Goal: Task Accomplishment & Management: Use online tool/utility

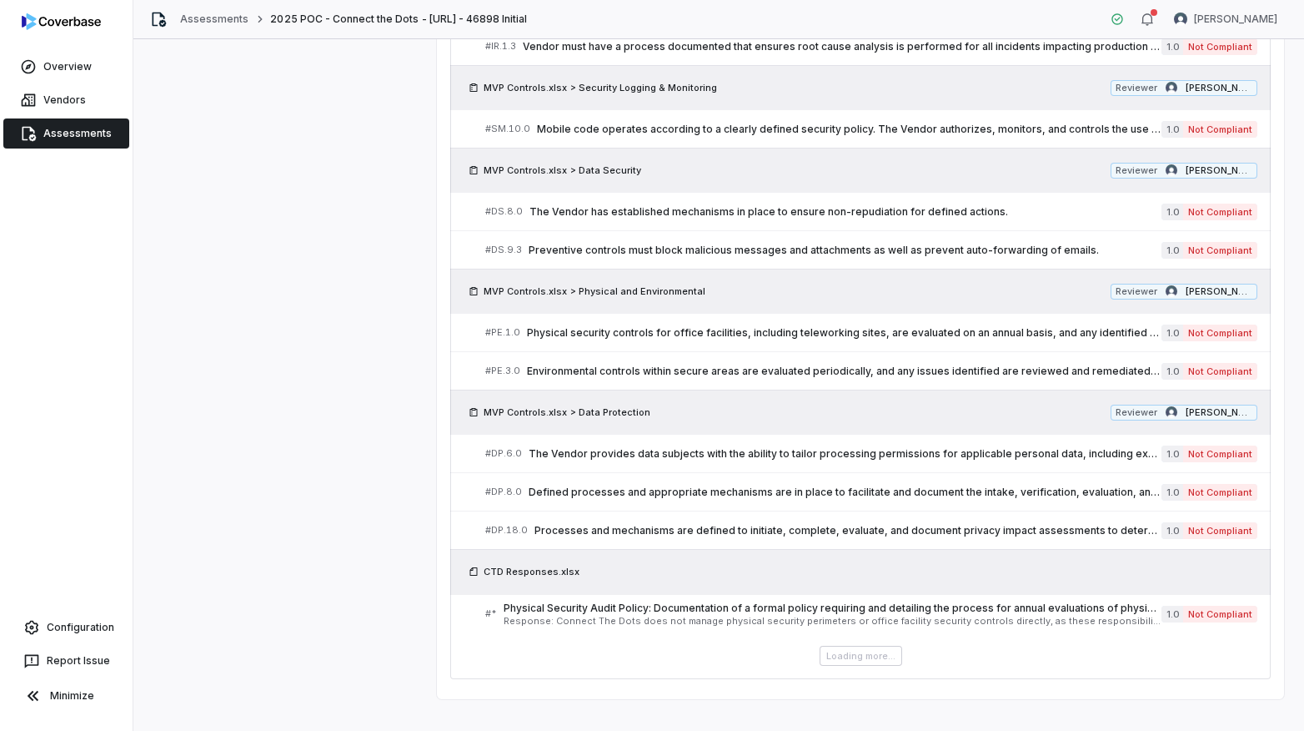
scroll to position [767, 0]
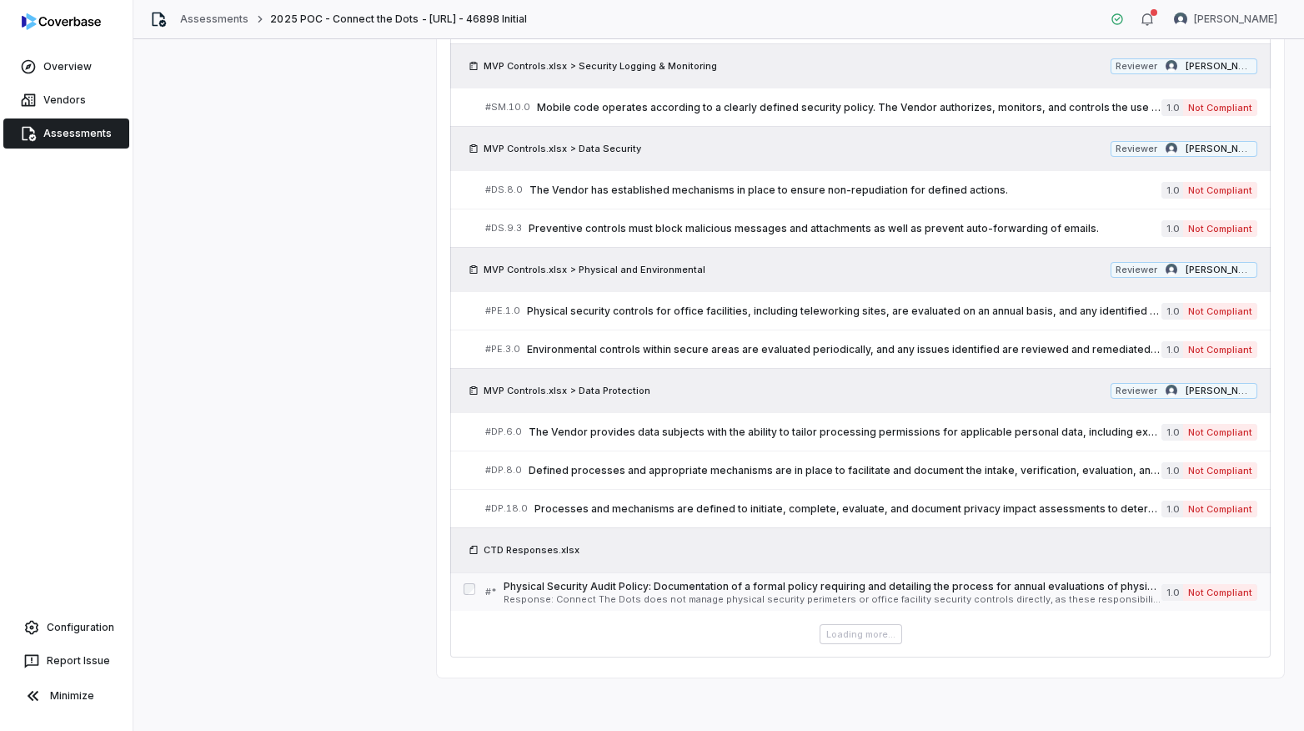
click at [769, 600] on span "Response: Connect The Dots does not manage physical security perimeters or offi…" at bounding box center [833, 599] width 658 height 9
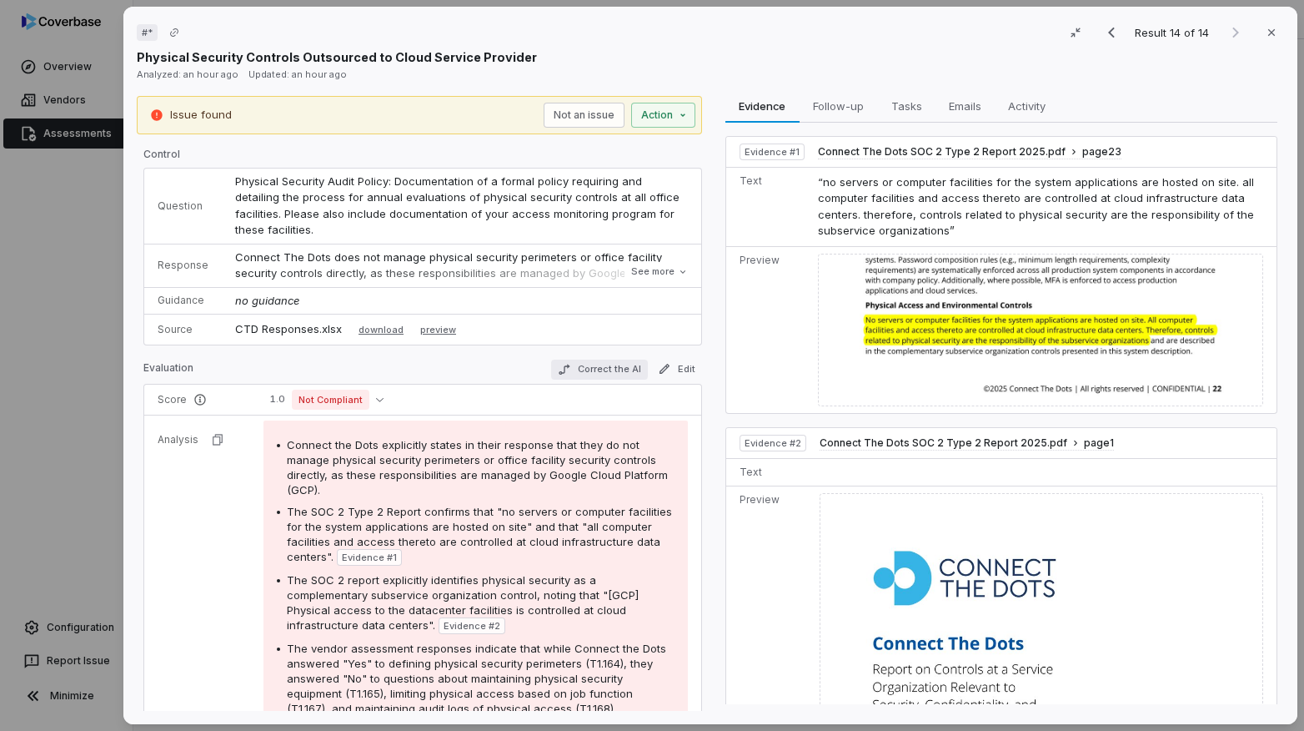
scroll to position [721, 0]
click at [636, 271] on button "See more" at bounding box center [659, 272] width 67 height 30
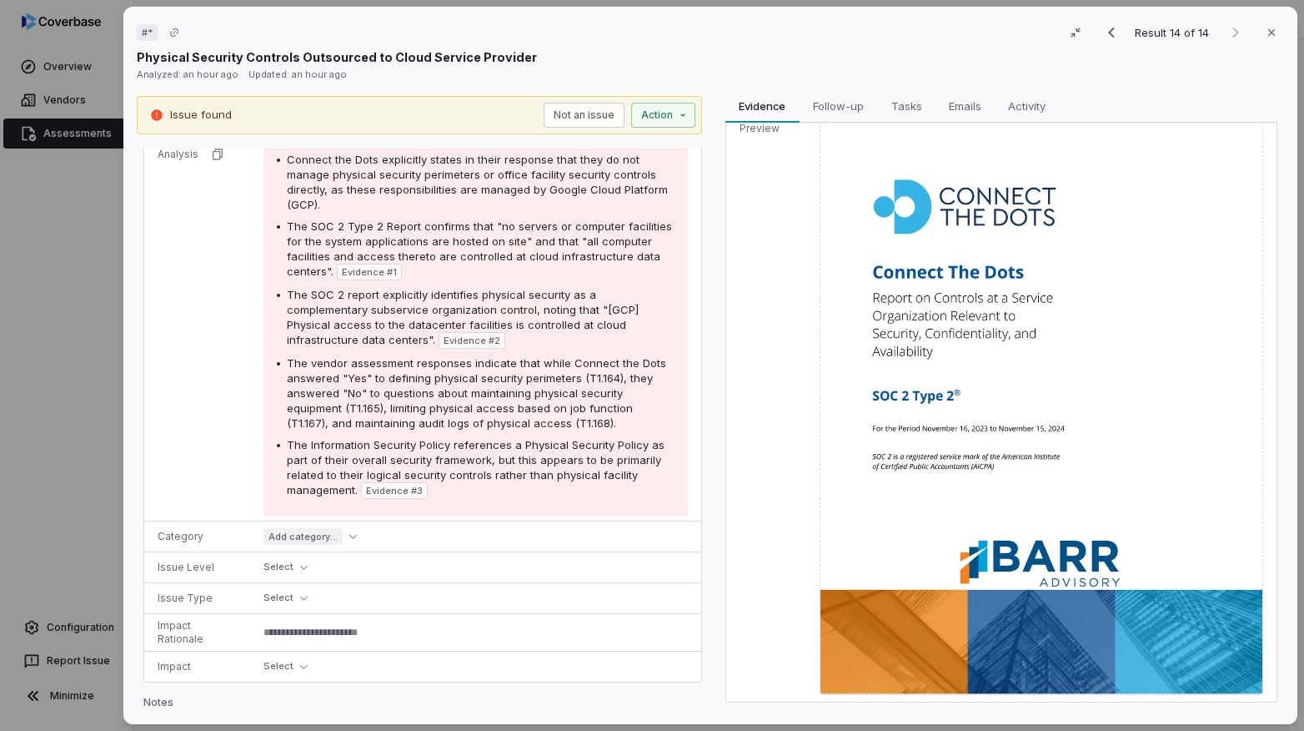
scroll to position [0, 0]
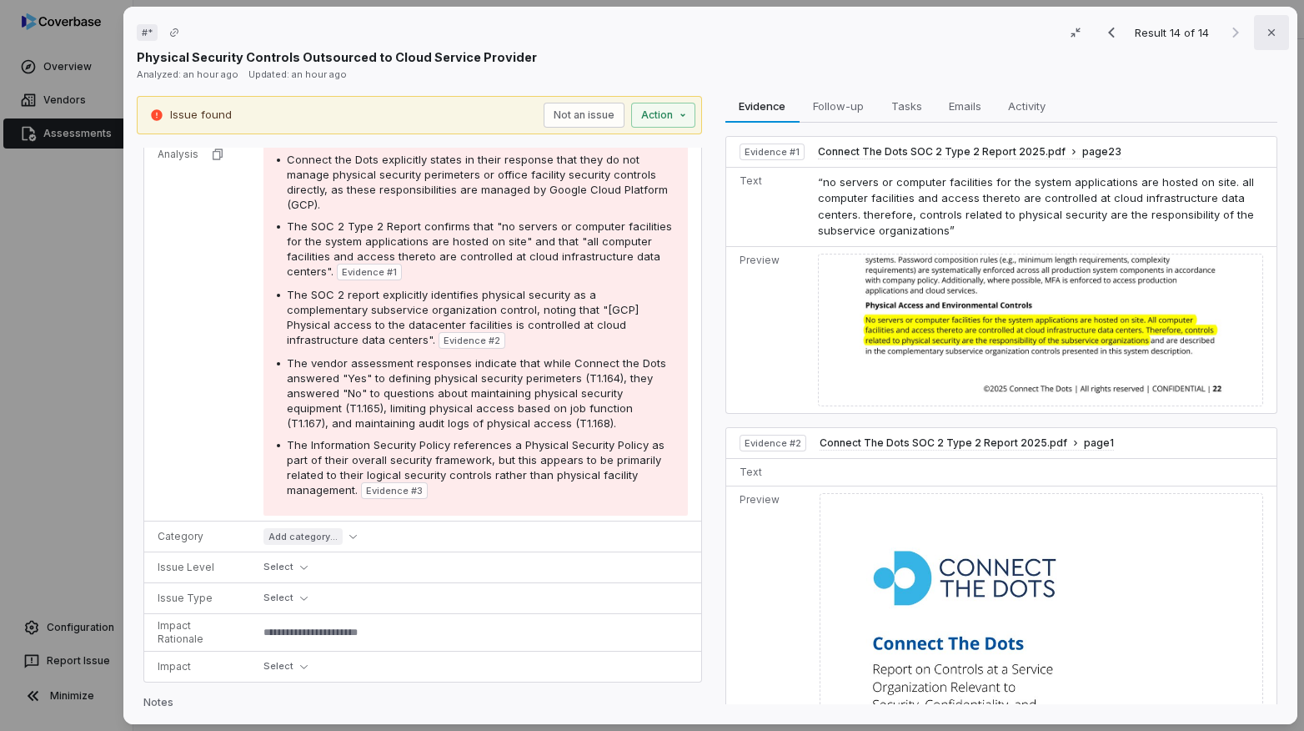
click at [1266, 34] on icon "button" at bounding box center [1271, 32] width 13 height 13
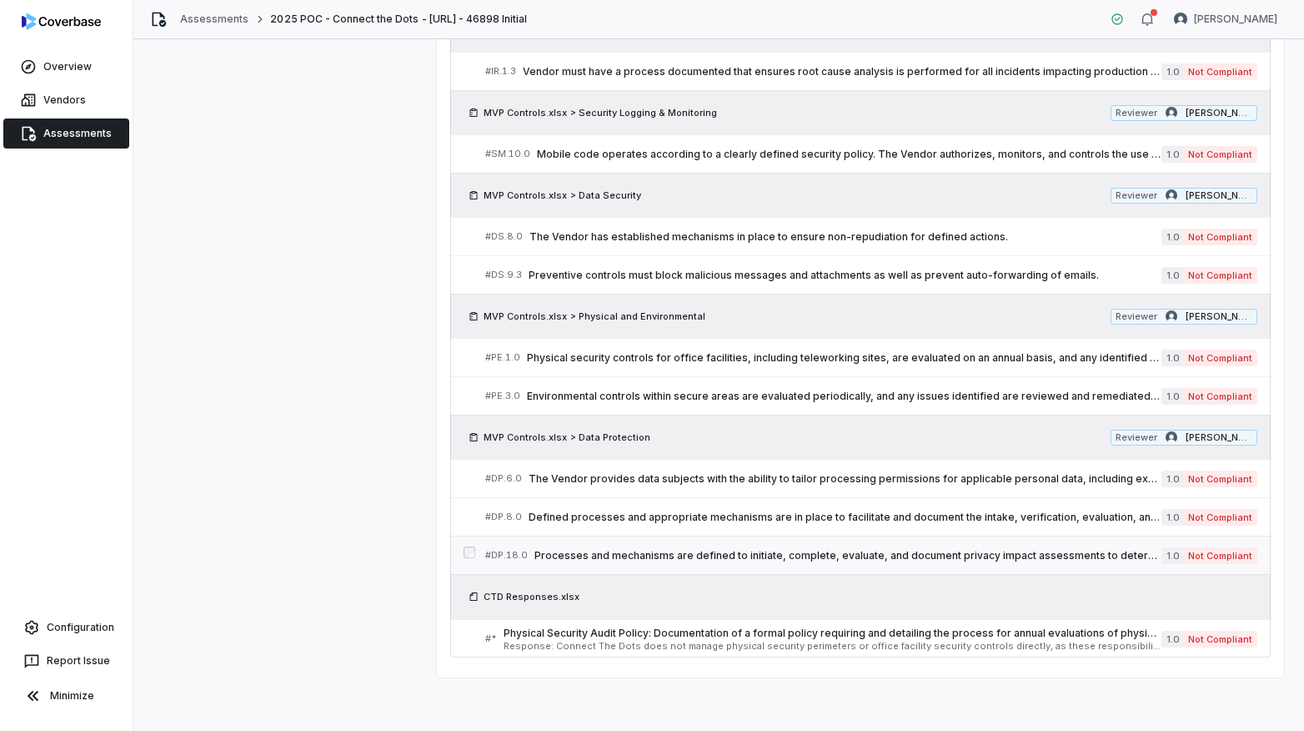
click at [768, 546] on div "# DP.18.0 Processes and mechanisms are defined to initiate, complete, evaluate,…" at bounding box center [823, 555] width 676 height 18
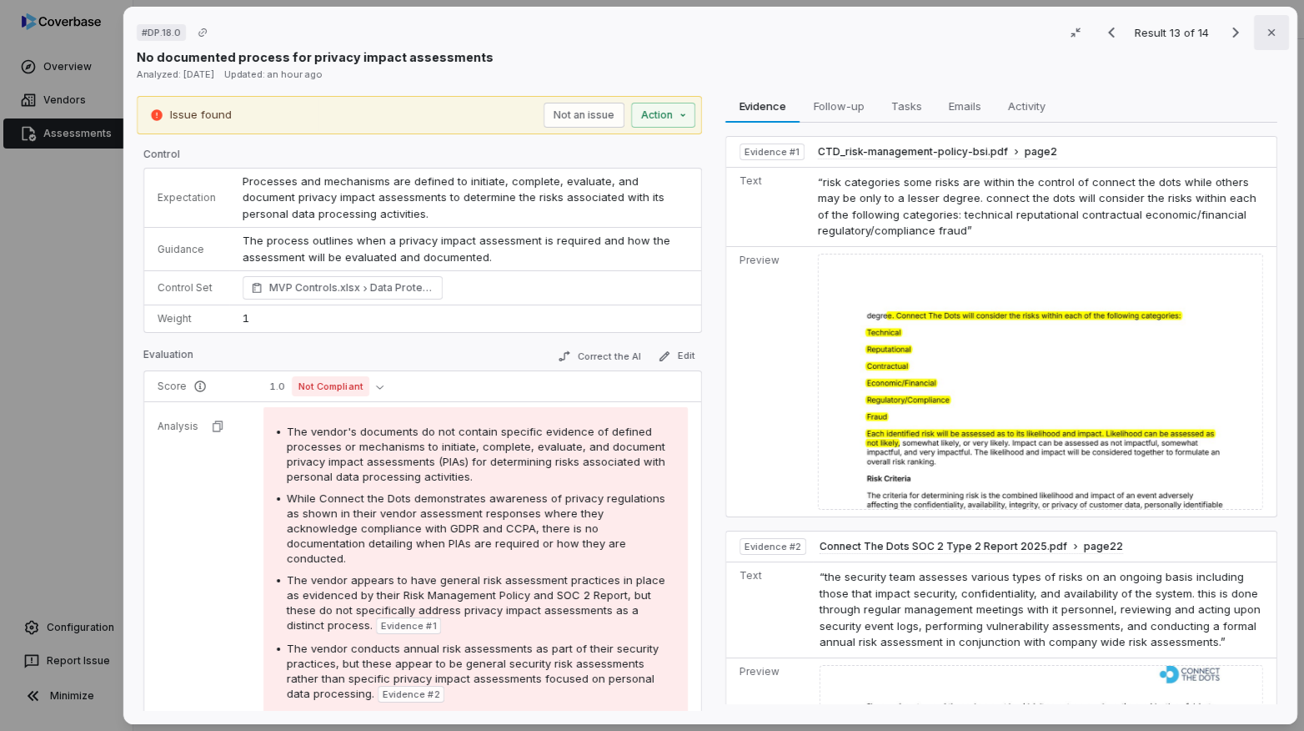
click at [1274, 40] on button "Close" at bounding box center [1271, 32] width 35 height 35
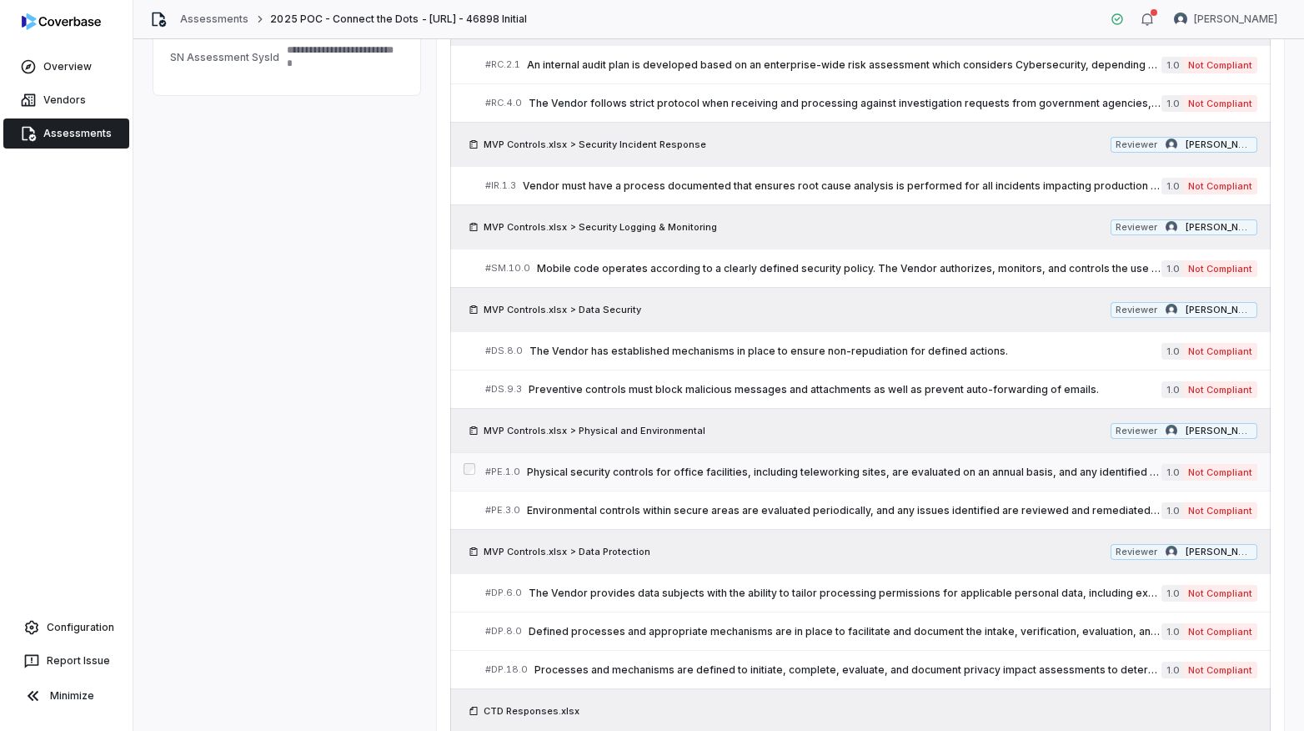
scroll to position [595, 0]
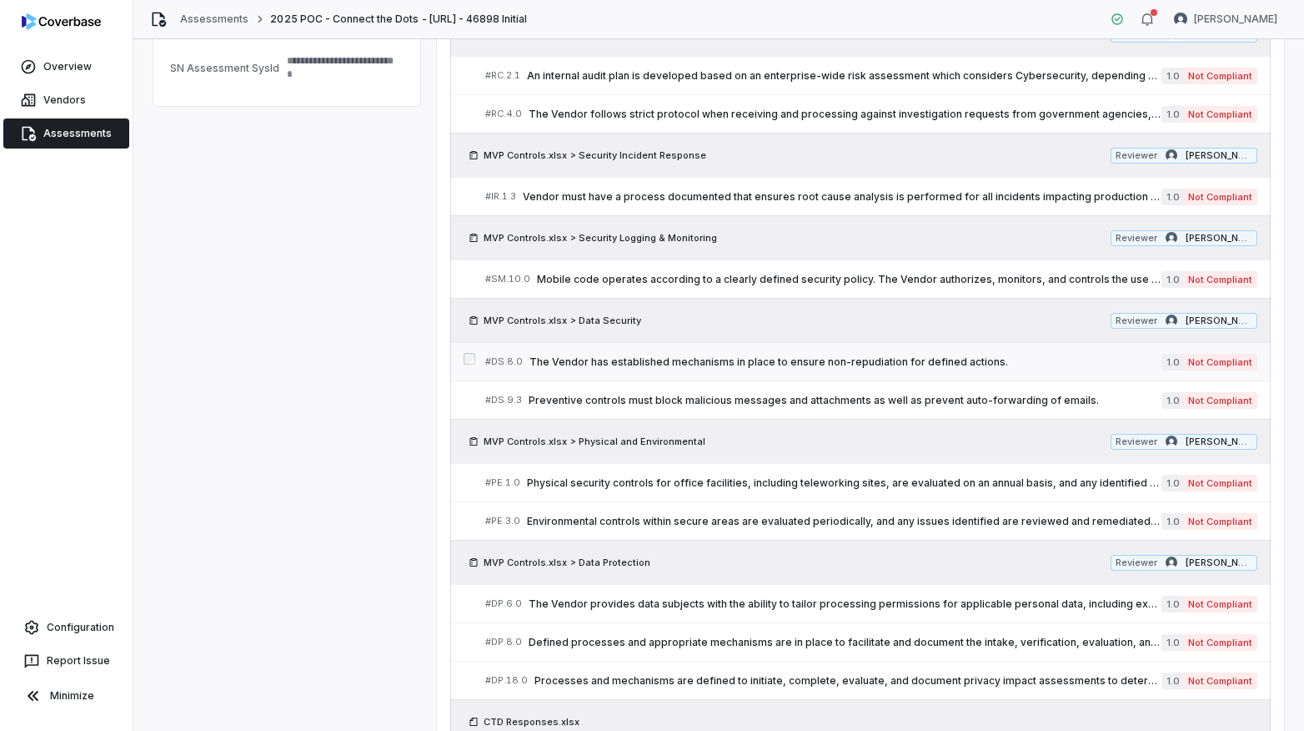
click at [807, 363] on span "The Vendor has established mechanisms in place to ensure non-repudiation for de…" at bounding box center [846, 361] width 632 height 13
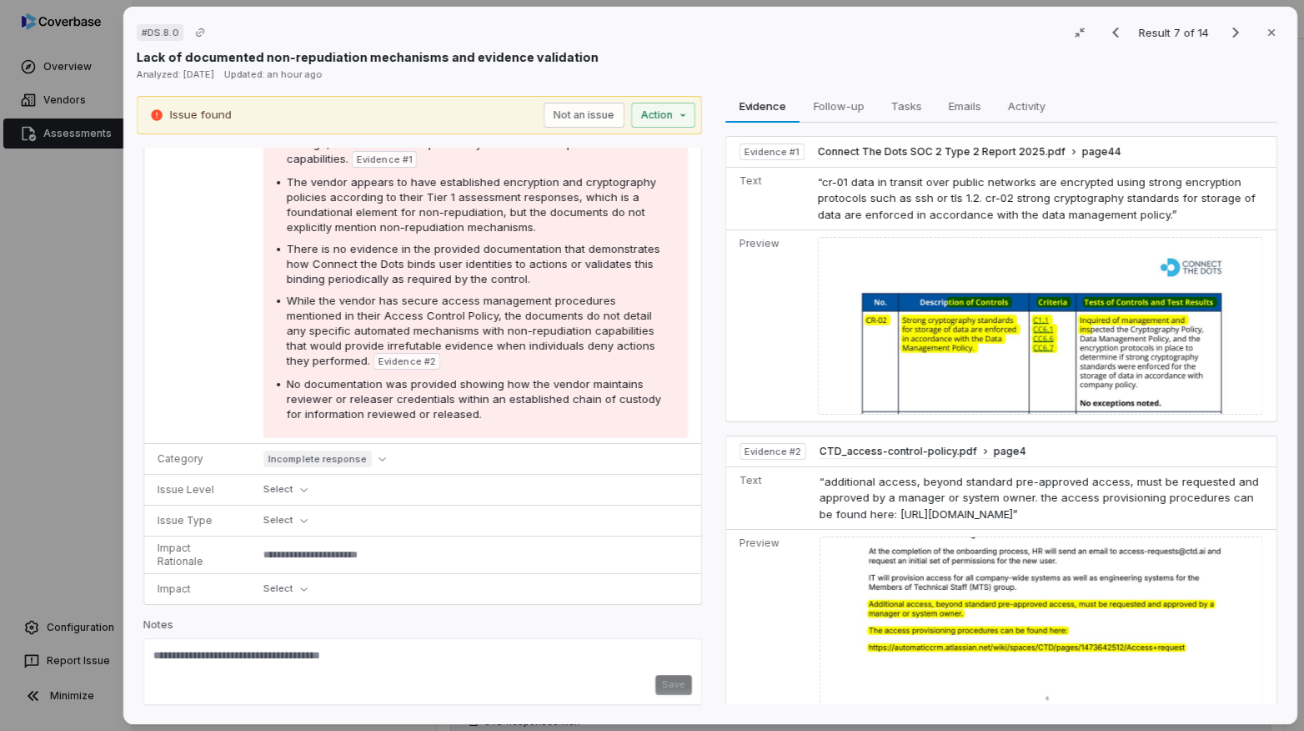
scroll to position [63, 0]
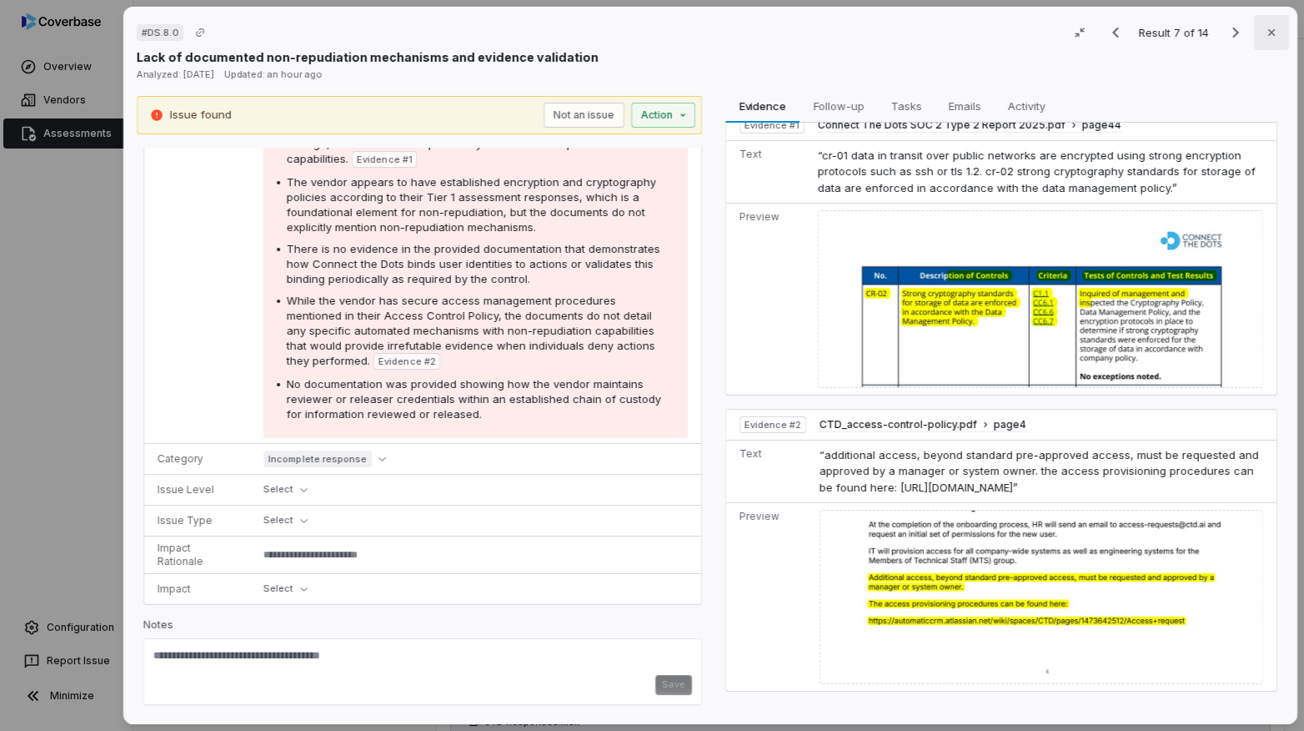
click at [1262, 29] on button "Close" at bounding box center [1271, 32] width 35 height 35
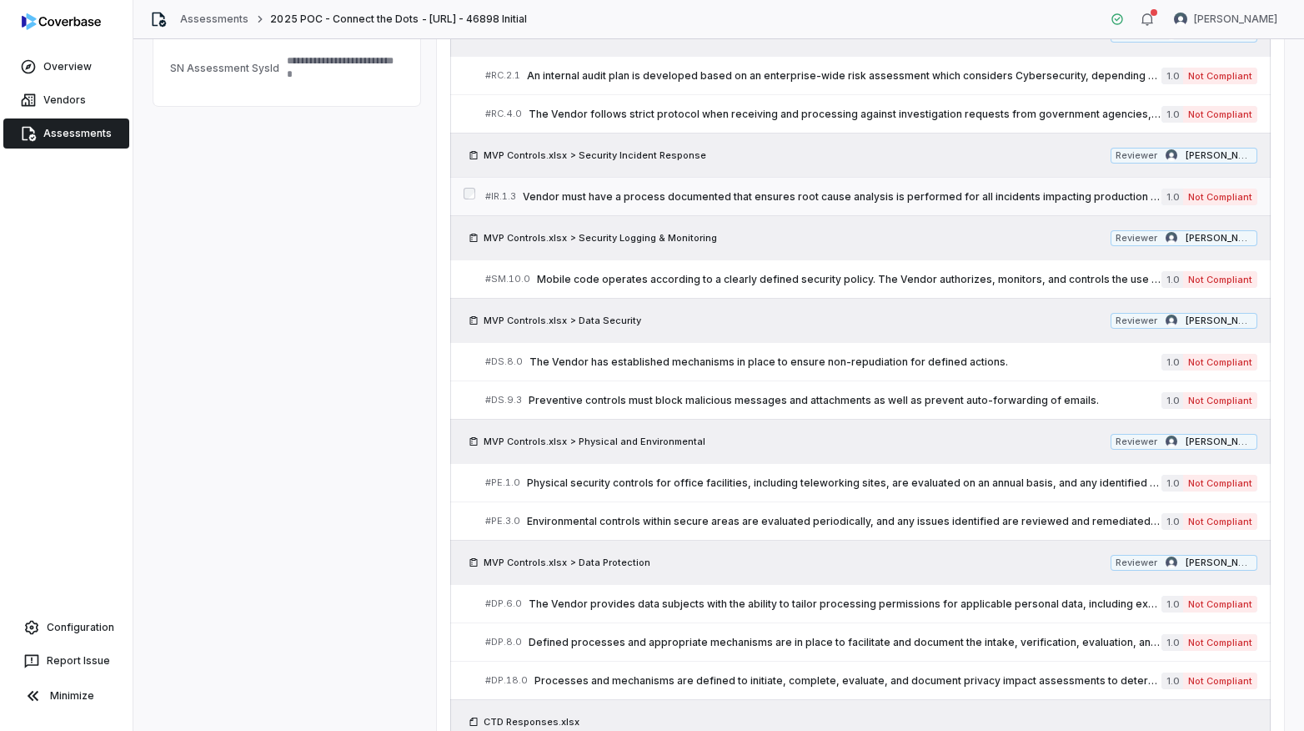
click at [776, 203] on div "# IR.1.3 Vendor must have a process documented that ensures root cause analysis…" at bounding box center [823, 197] width 676 height 18
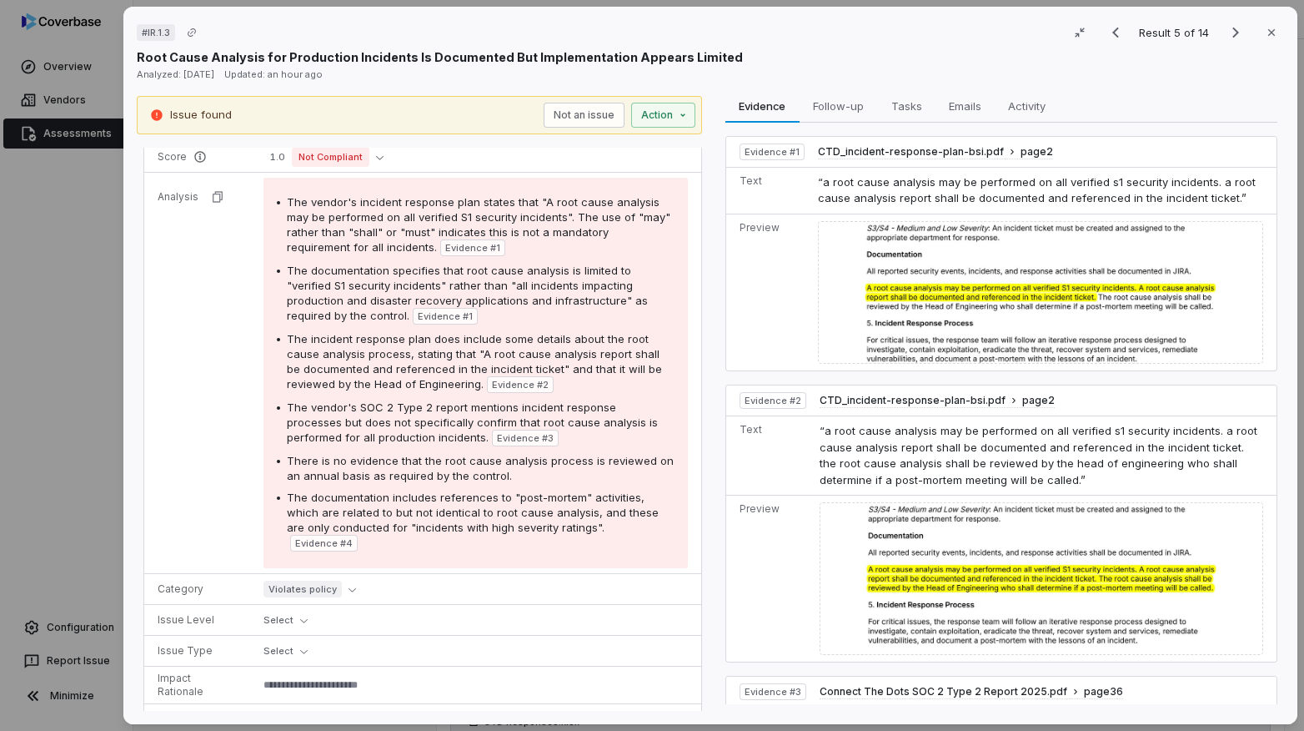
scroll to position [213, 0]
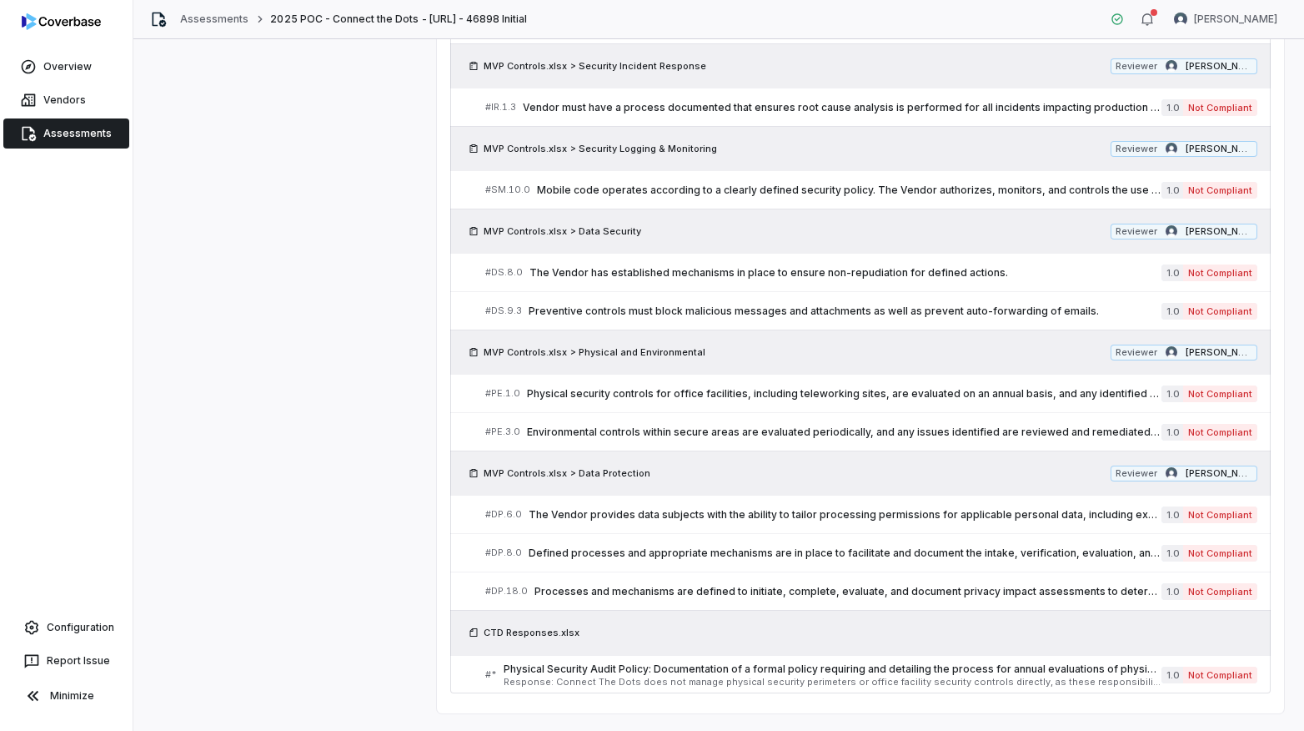
scroll to position [721, 0]
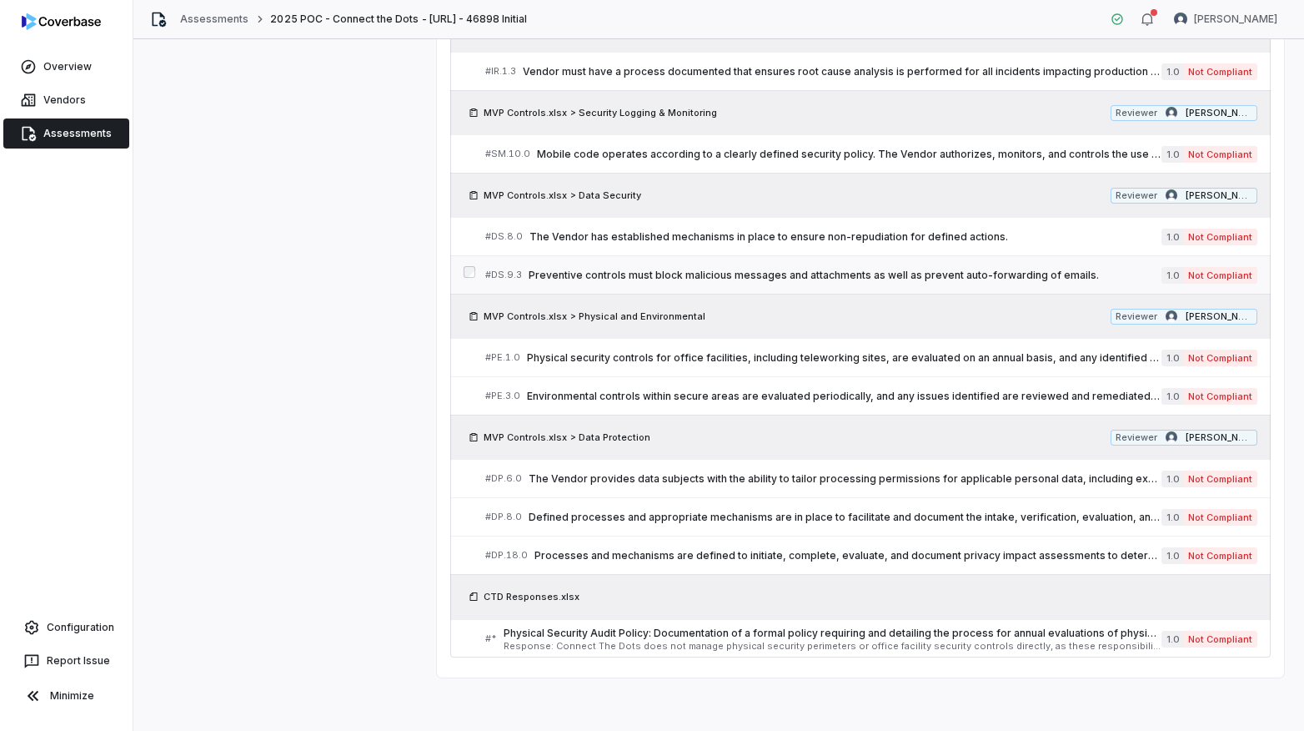
click at [816, 282] on div "# DS.9.3 Preventive controls must block malicious messages and attachments as w…" at bounding box center [823, 275] width 676 height 18
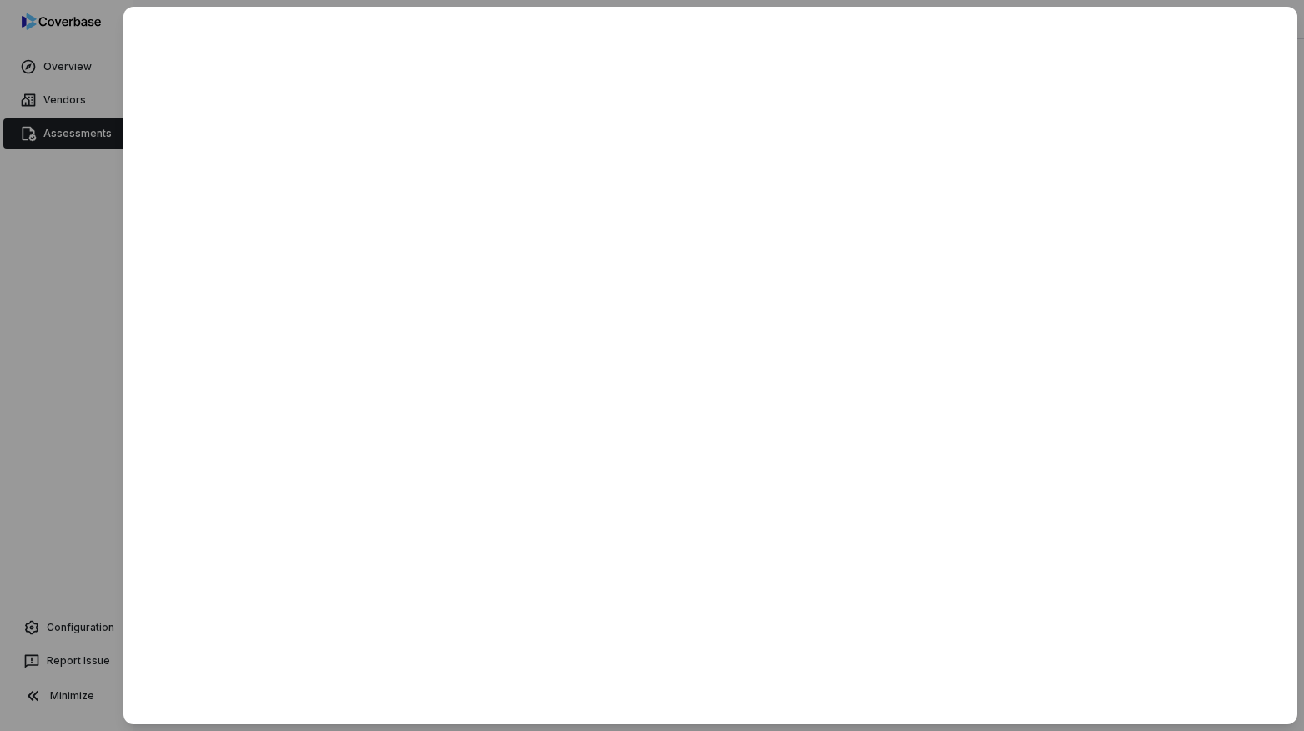
click at [104, 285] on div at bounding box center [652, 365] width 1304 height 731
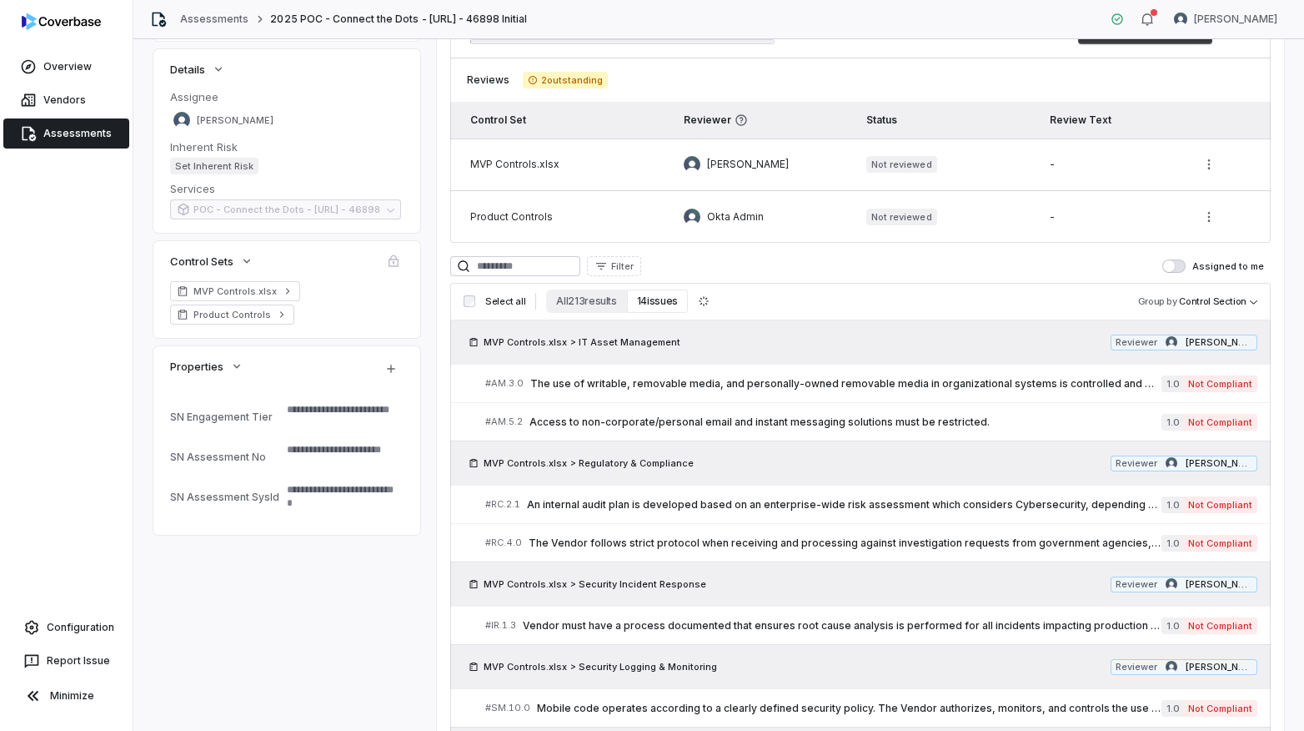
scroll to position [250, 0]
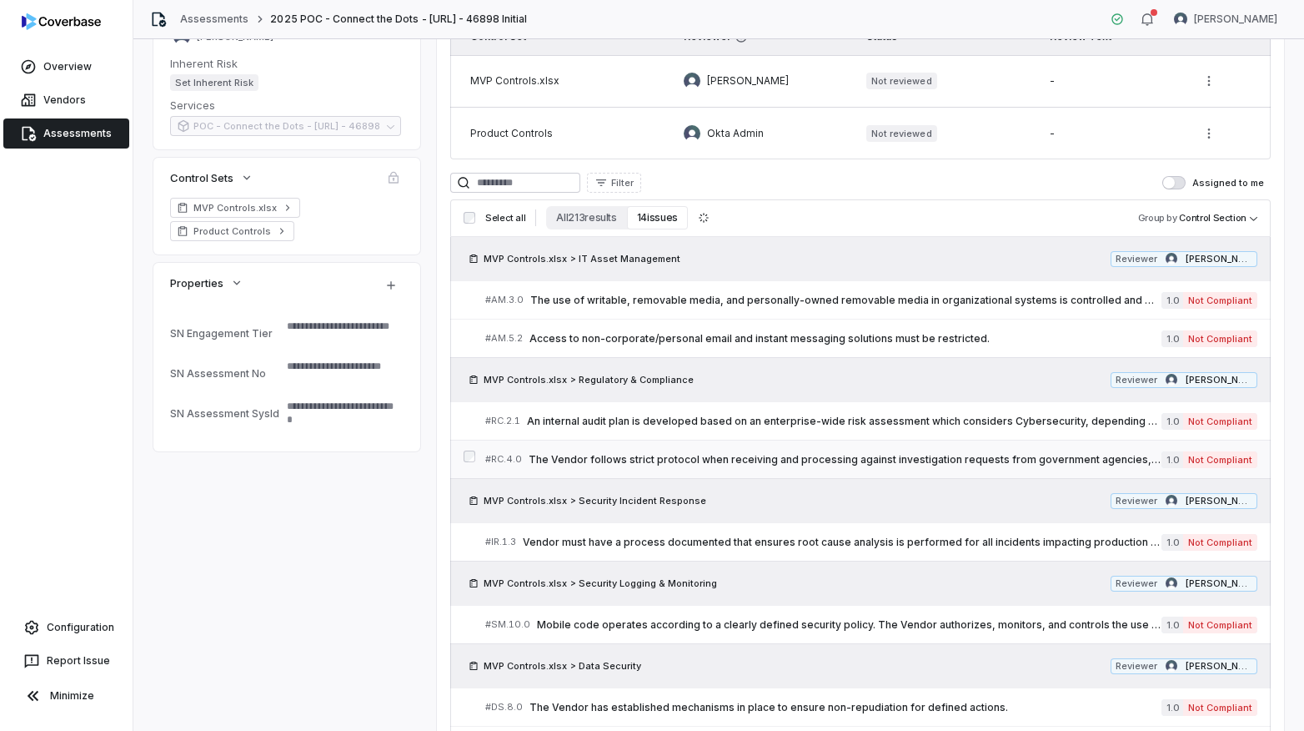
click at [670, 464] on span "The Vendor follows strict protocol when receiving and processing against invest…" at bounding box center [845, 459] width 633 height 13
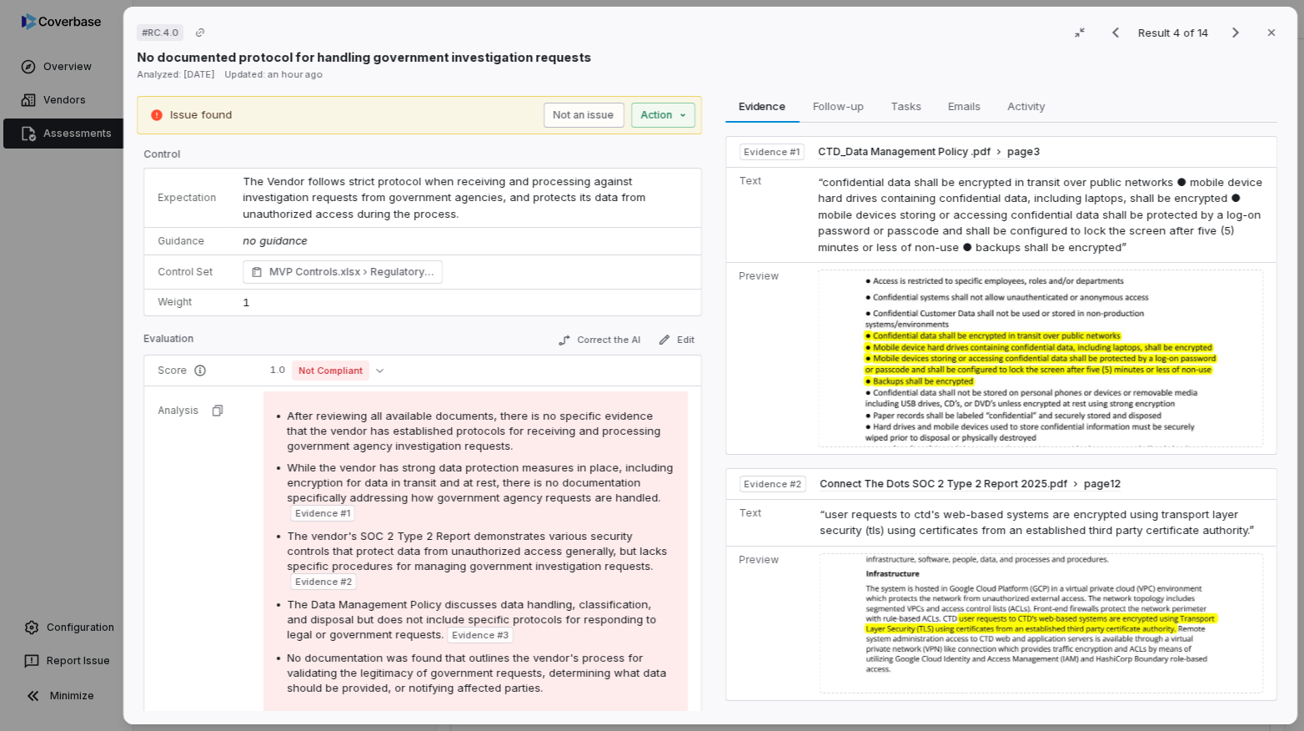
click at [581, 120] on button "Not an issue" at bounding box center [584, 115] width 81 height 25
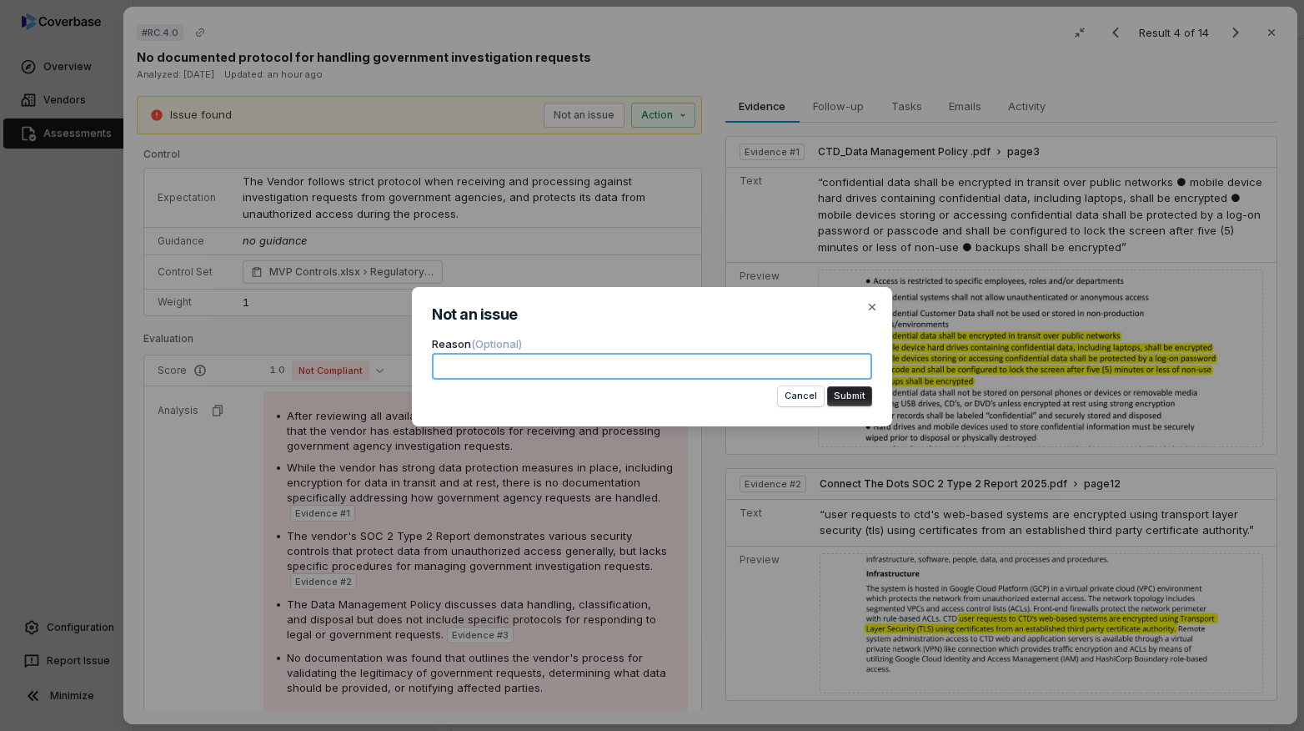
paste textarea "**********"
type textarea "*"
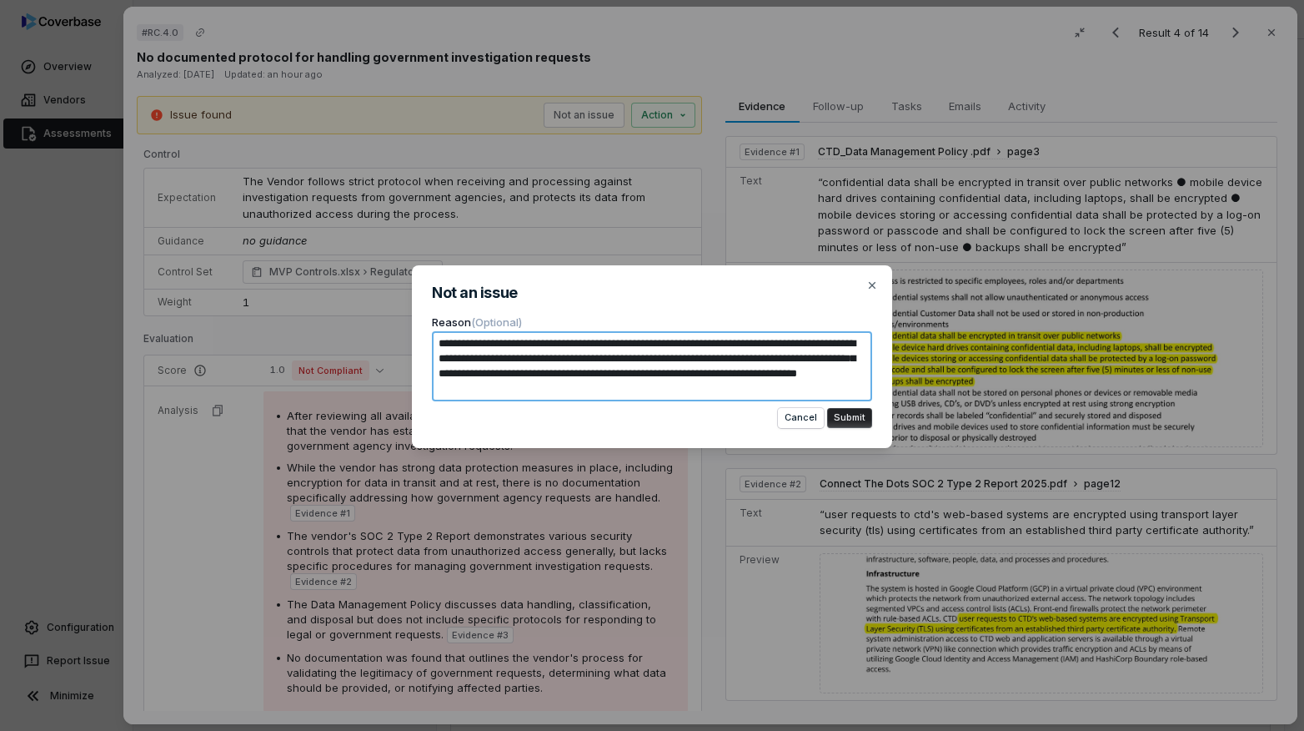
type textarea "**********"
click at [847, 415] on button "Submit" at bounding box center [849, 418] width 45 height 20
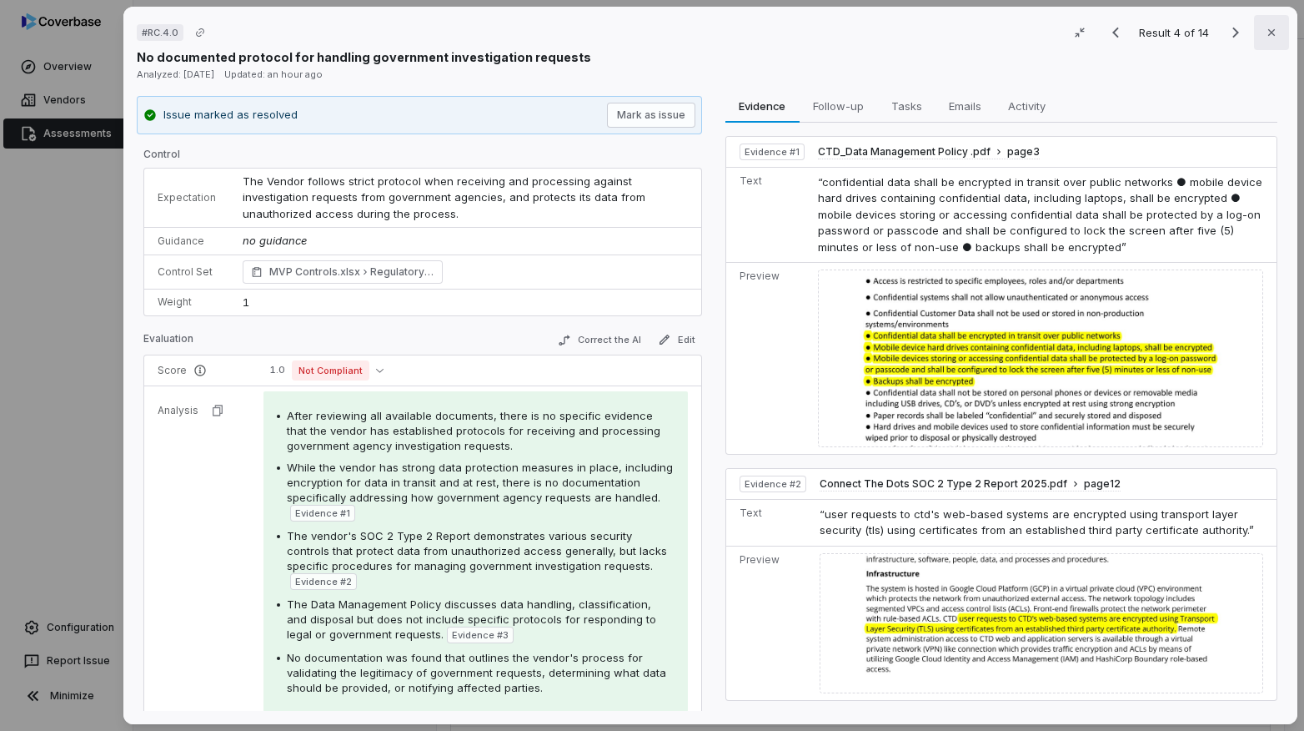
click at [1273, 40] on button "Close" at bounding box center [1271, 32] width 35 height 35
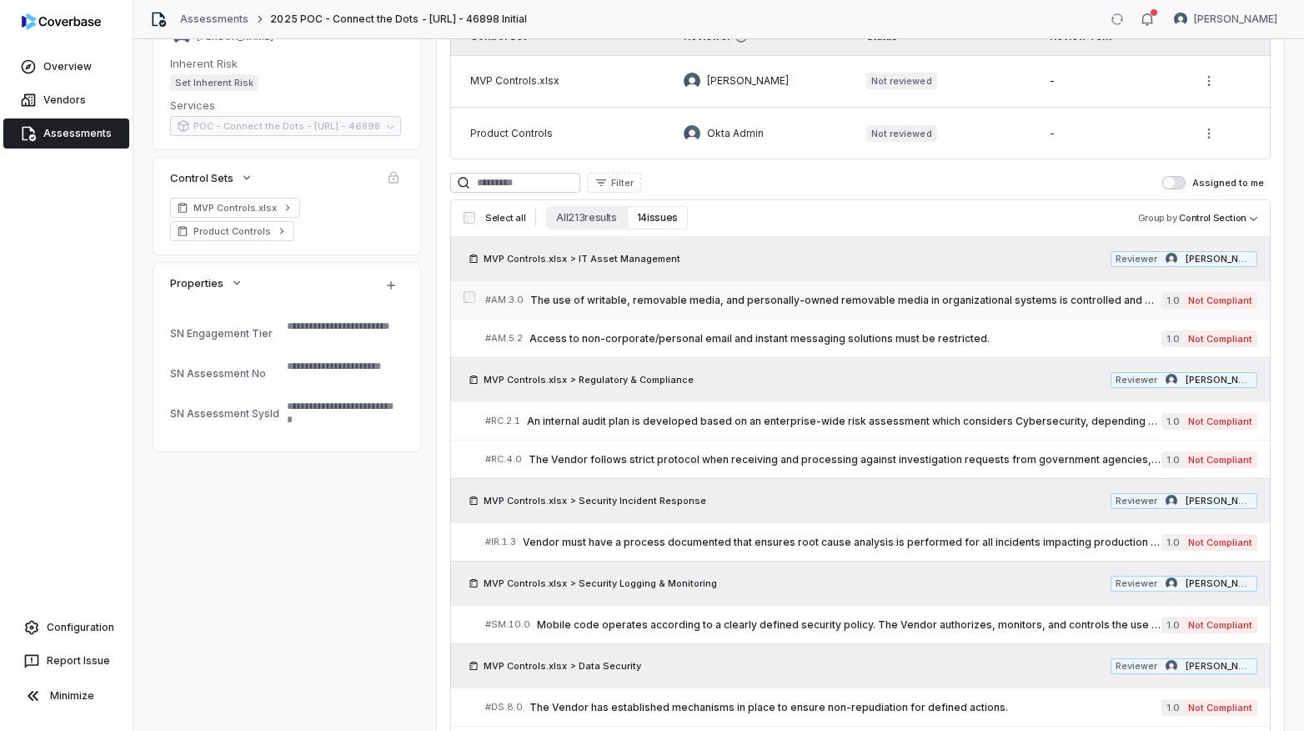
click at [801, 304] on span "The use of writable, removable media, and personally-owned removable media in o…" at bounding box center [845, 300] width 631 height 13
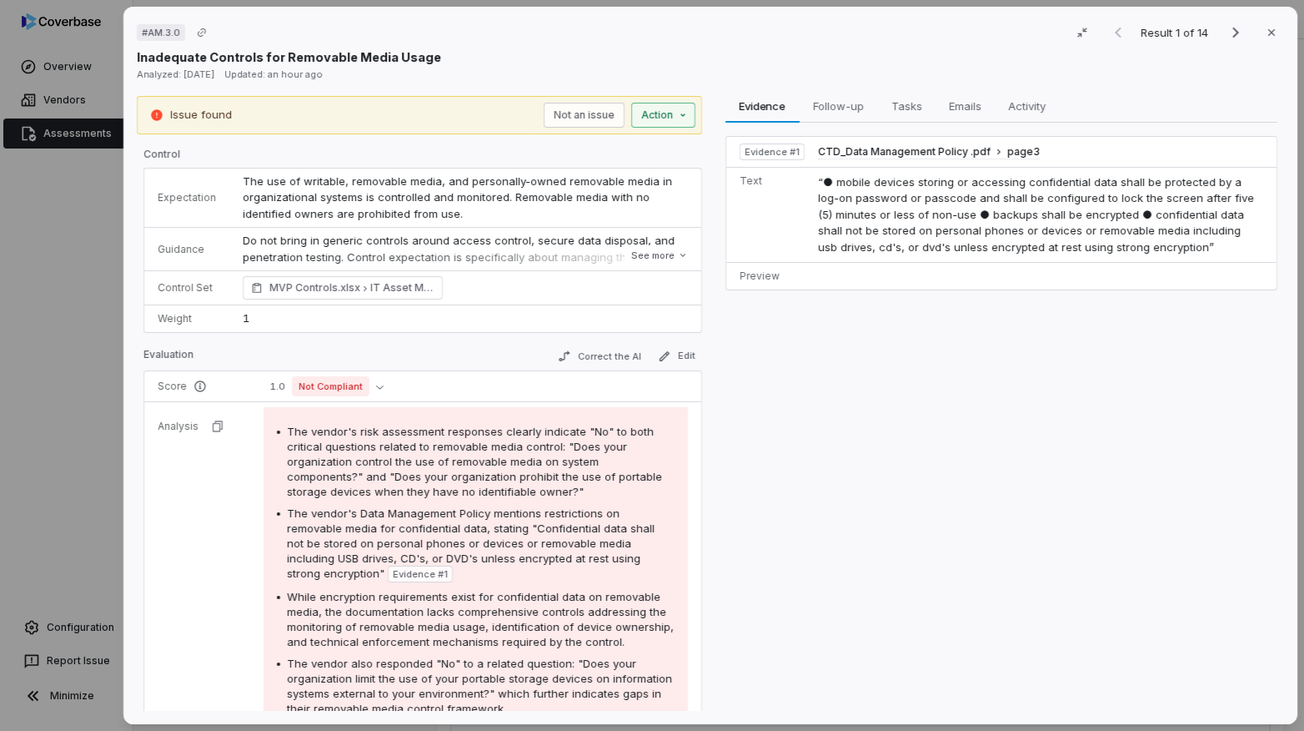
click at [666, 111] on div "# AM.3.0 Result 1 of 14 Close Inadequate Controls for Removable Media Usage Ana…" at bounding box center [652, 365] width 1304 height 731
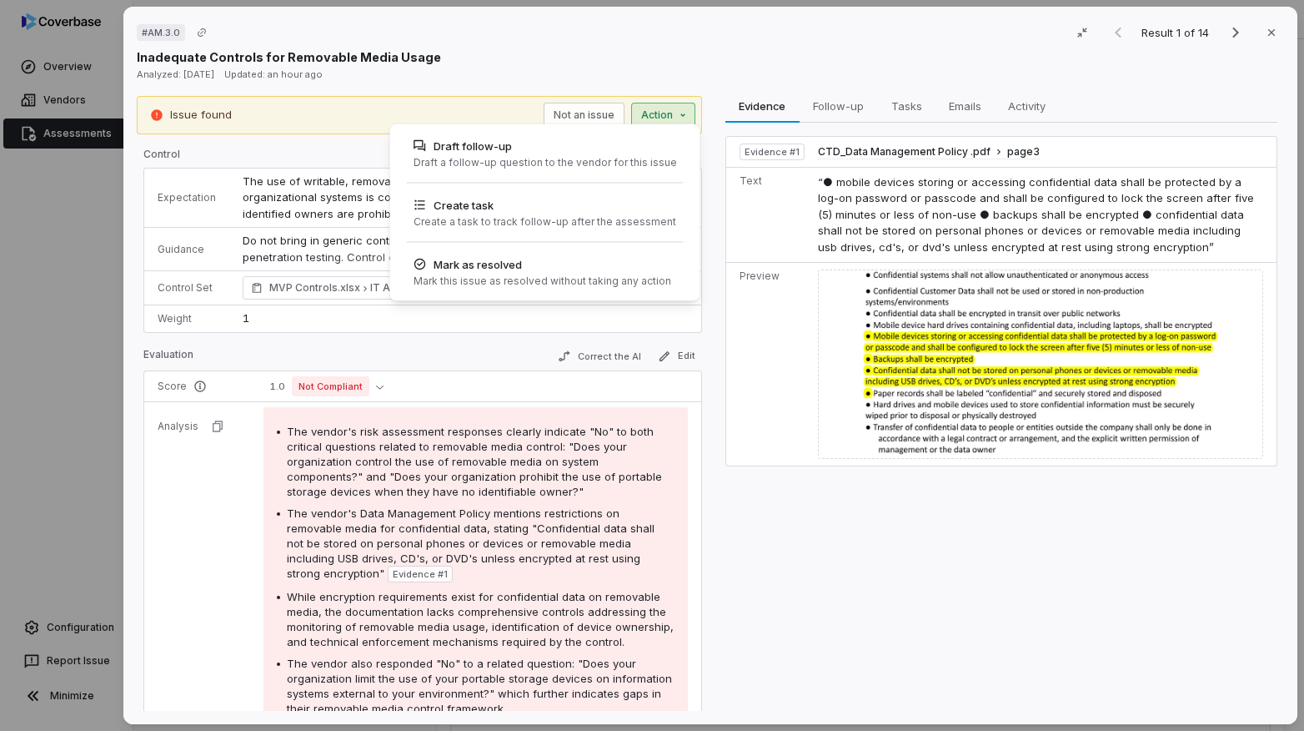
click at [670, 76] on div "# AM.3.0 Result 1 of 14 Close Inadequate Controls for Removable Media Usage Ana…" at bounding box center [652, 365] width 1304 height 731
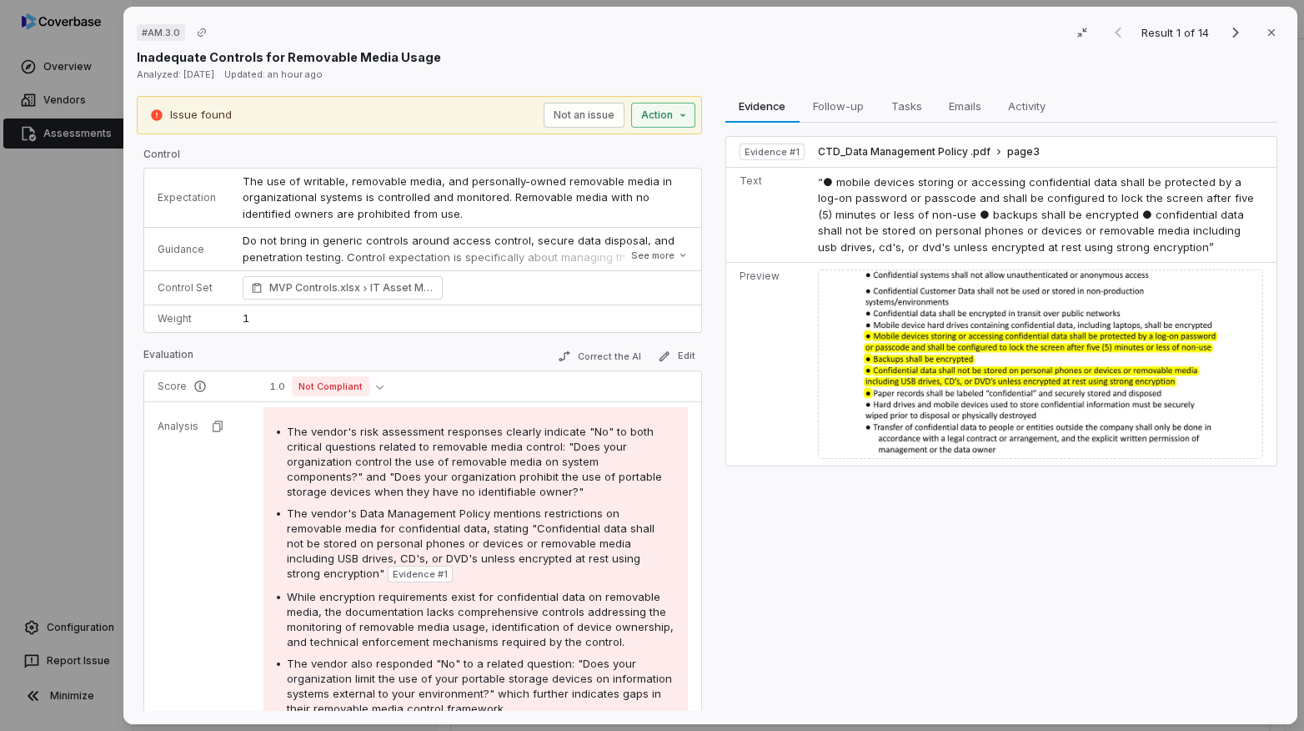
click at [660, 110] on div "# AM.3.0 Result 1 of 14 Close Inadequate Controls for Removable Media Usage Ana…" at bounding box center [652, 365] width 1304 height 731
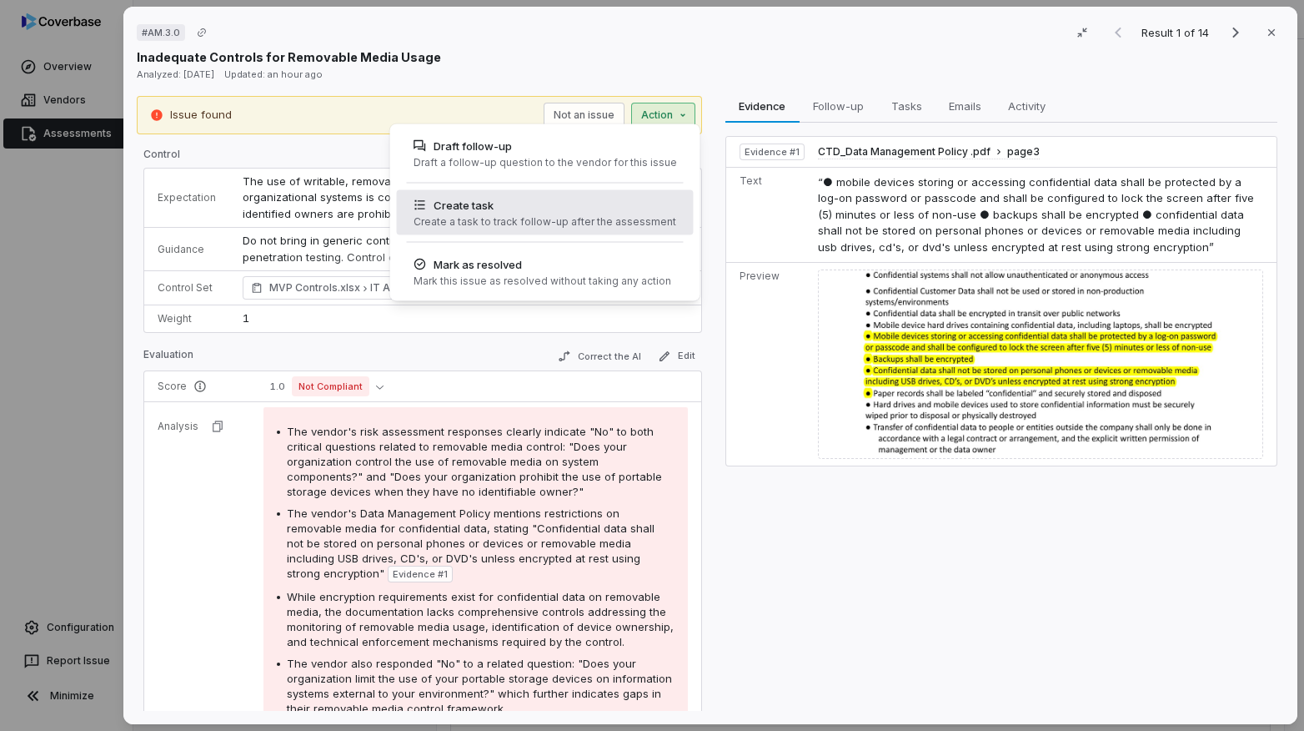
click at [579, 211] on div "Create task" at bounding box center [545, 205] width 263 height 17
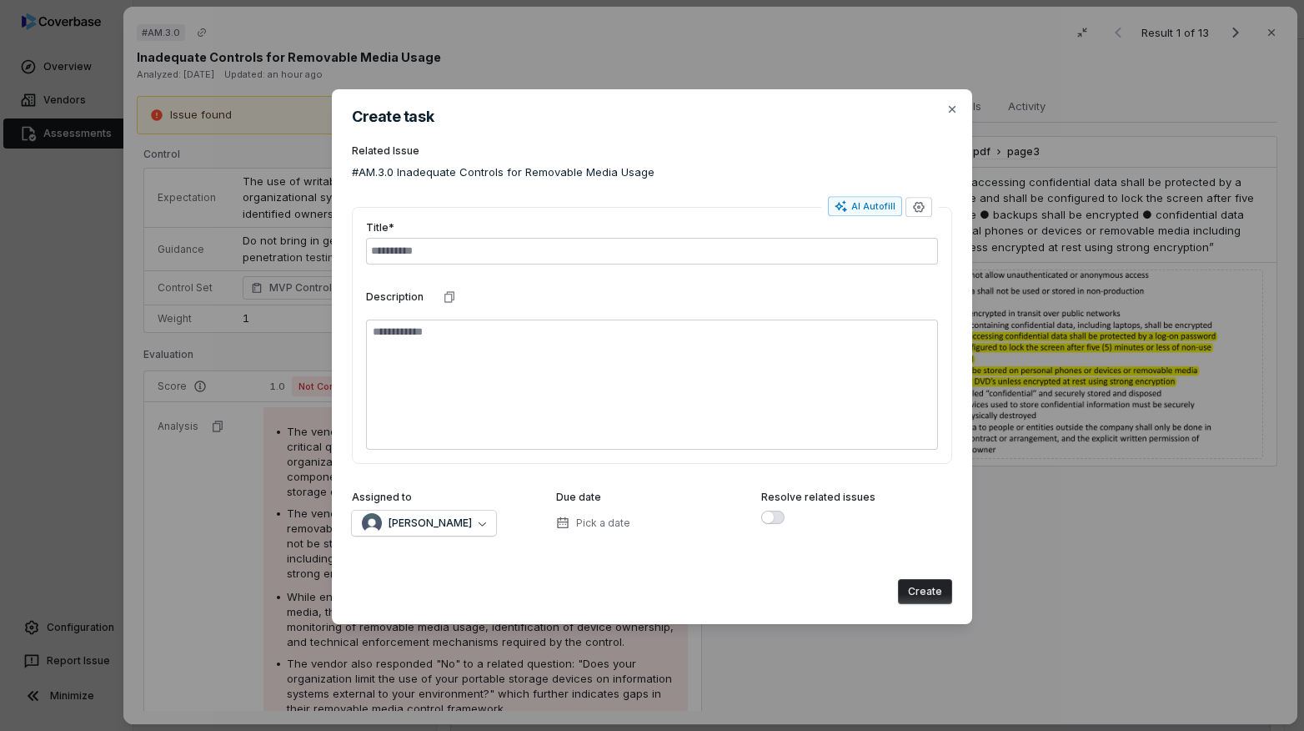
click at [948, 116] on h2 "Create task" at bounding box center [652, 116] width 600 height 15
click at [949, 108] on icon "button" at bounding box center [952, 109] width 13 height 13
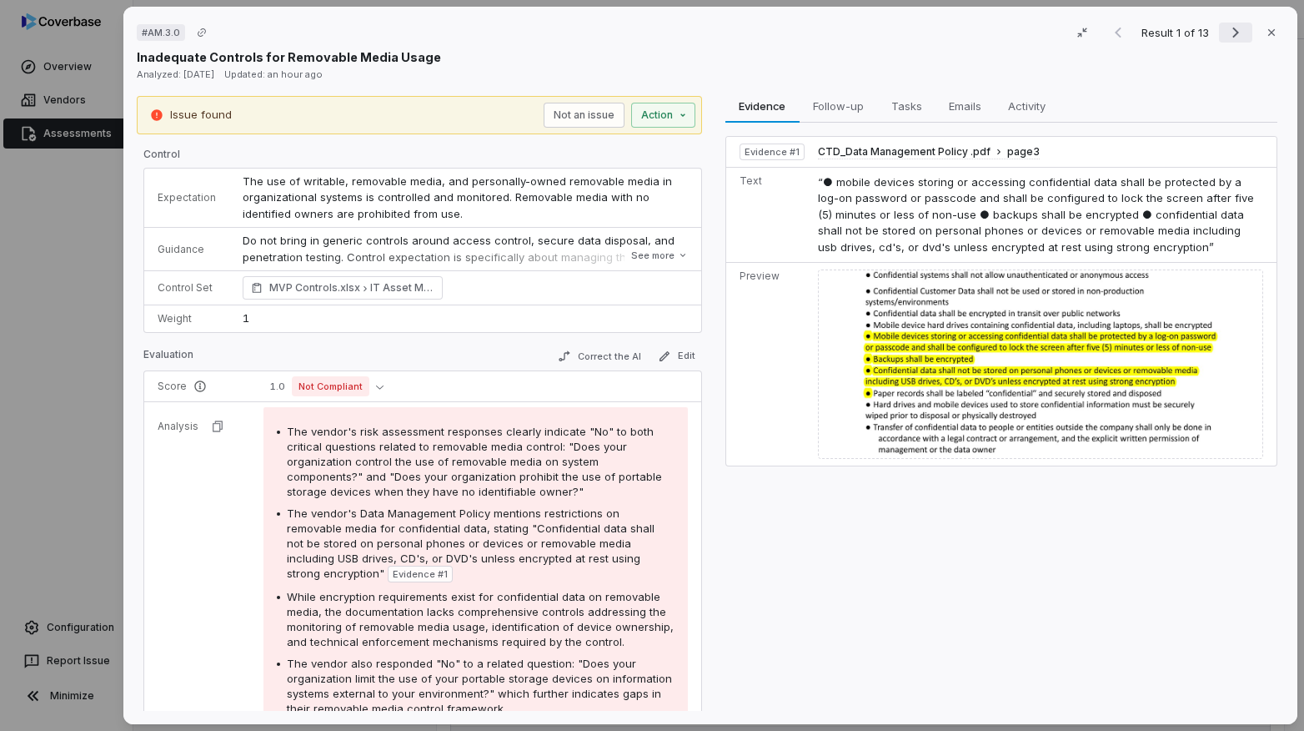
click at [1240, 33] on icon "Next result" at bounding box center [1236, 33] width 20 height 20
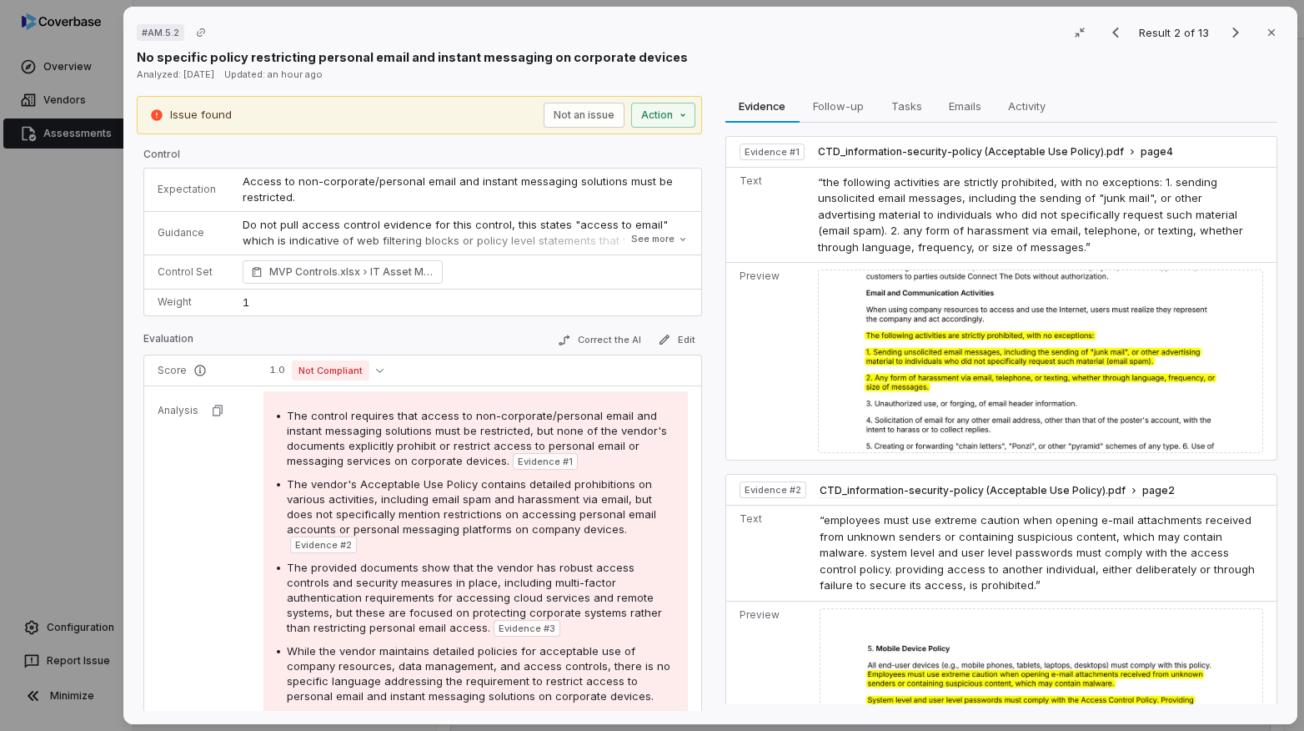
type textarea "*"
click at [1272, 42] on button "Close" at bounding box center [1271, 32] width 35 height 35
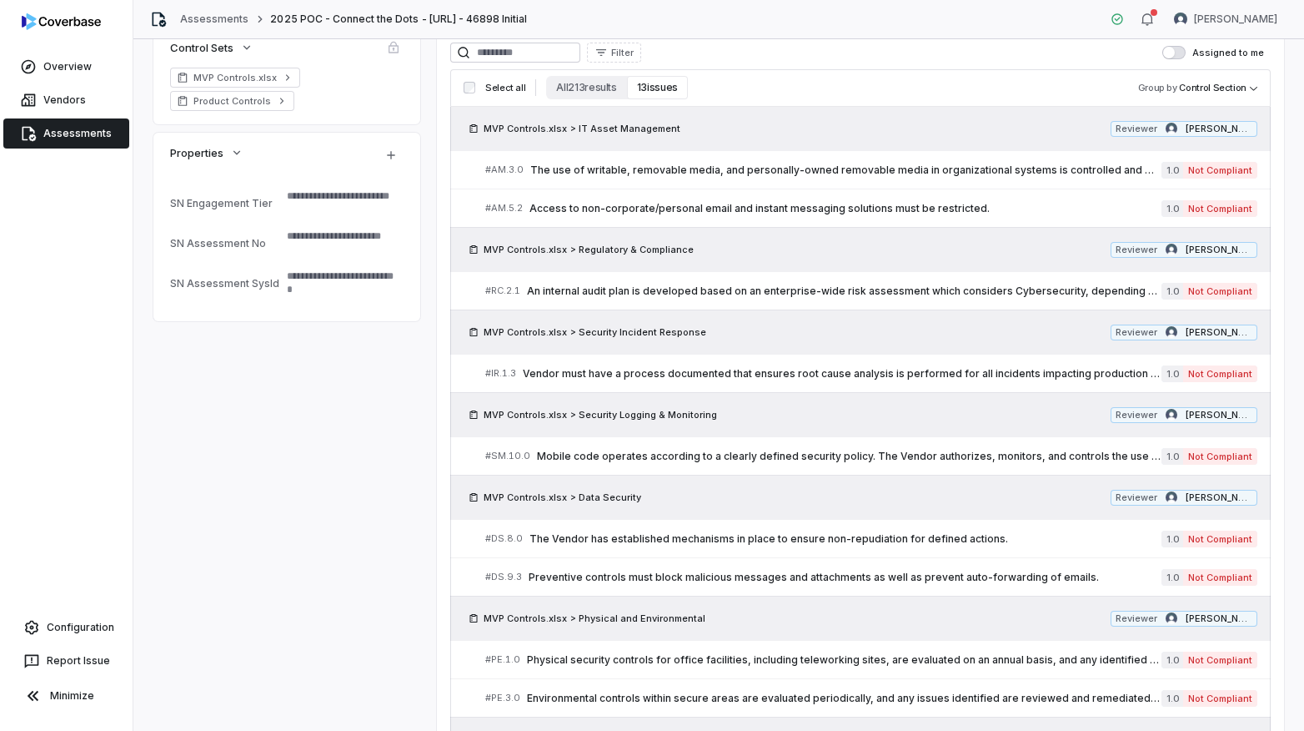
scroll to position [395, 0]
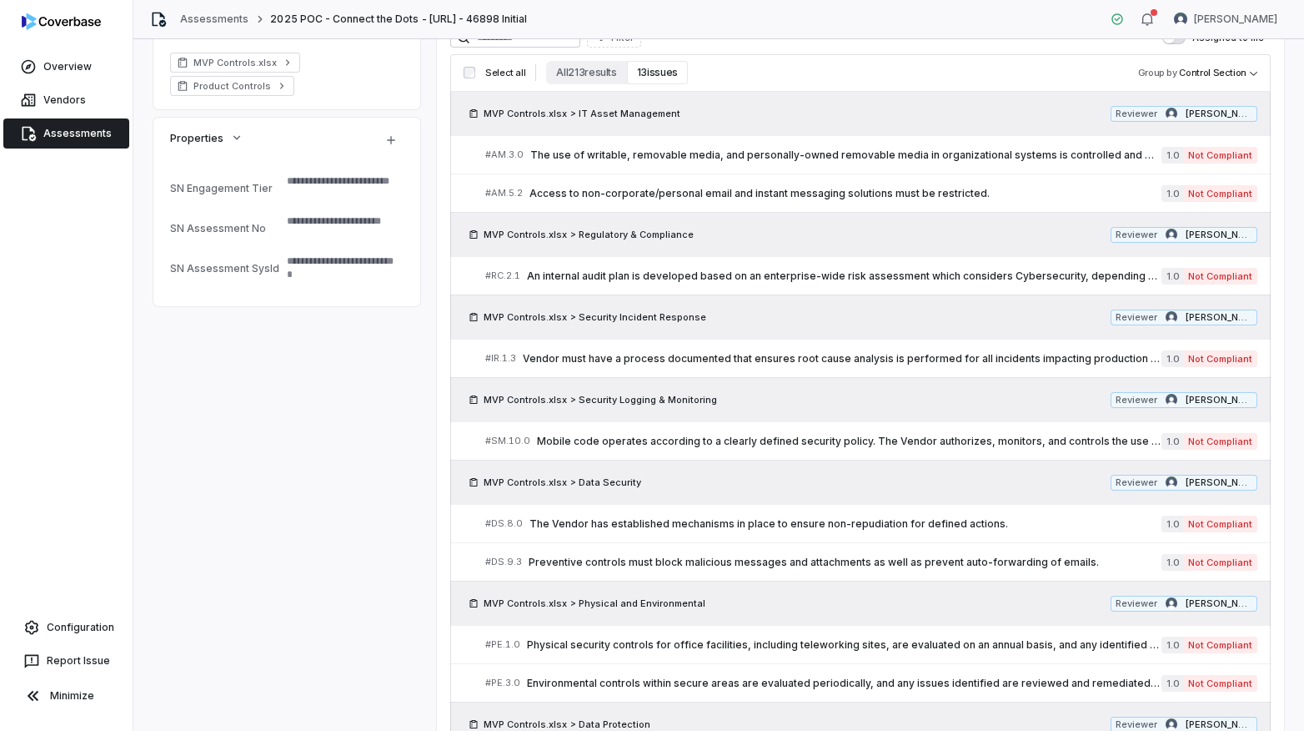
type textarea "*"
